Goal: Task Accomplishment & Management: Manage account settings

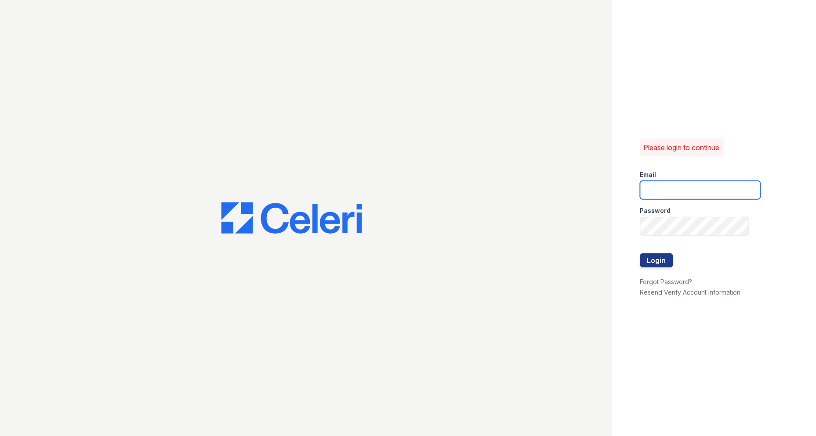
click at [678, 191] on input "email" at bounding box center [700, 190] width 120 height 18
type input "[EMAIL_ADDRESS][DOMAIN_NAME]"
click at [667, 255] on button "Login" at bounding box center [656, 260] width 33 height 14
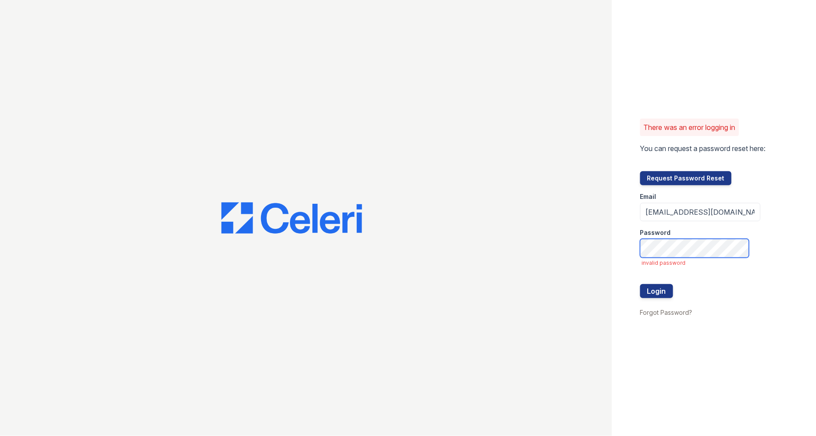
click at [640, 284] on button "Login" at bounding box center [656, 291] width 33 height 14
